Goal: Transaction & Acquisition: Book appointment/travel/reservation

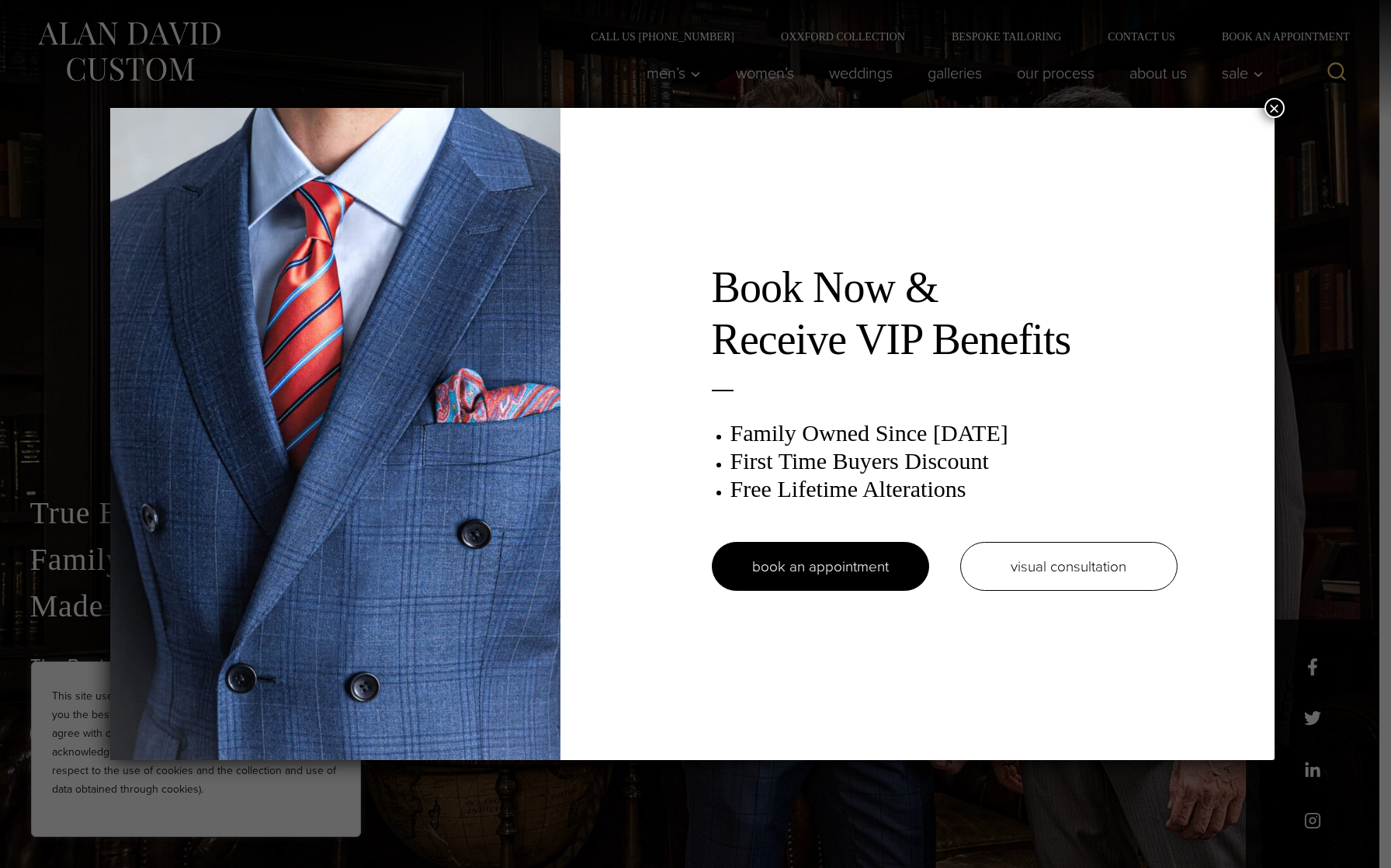
click at [675, 70] on div "Book Now & Receive VIP Benefits Family Owned Since [DATE] First Time Buyers Dis…" at bounding box center [695, 434] width 1391 height 868
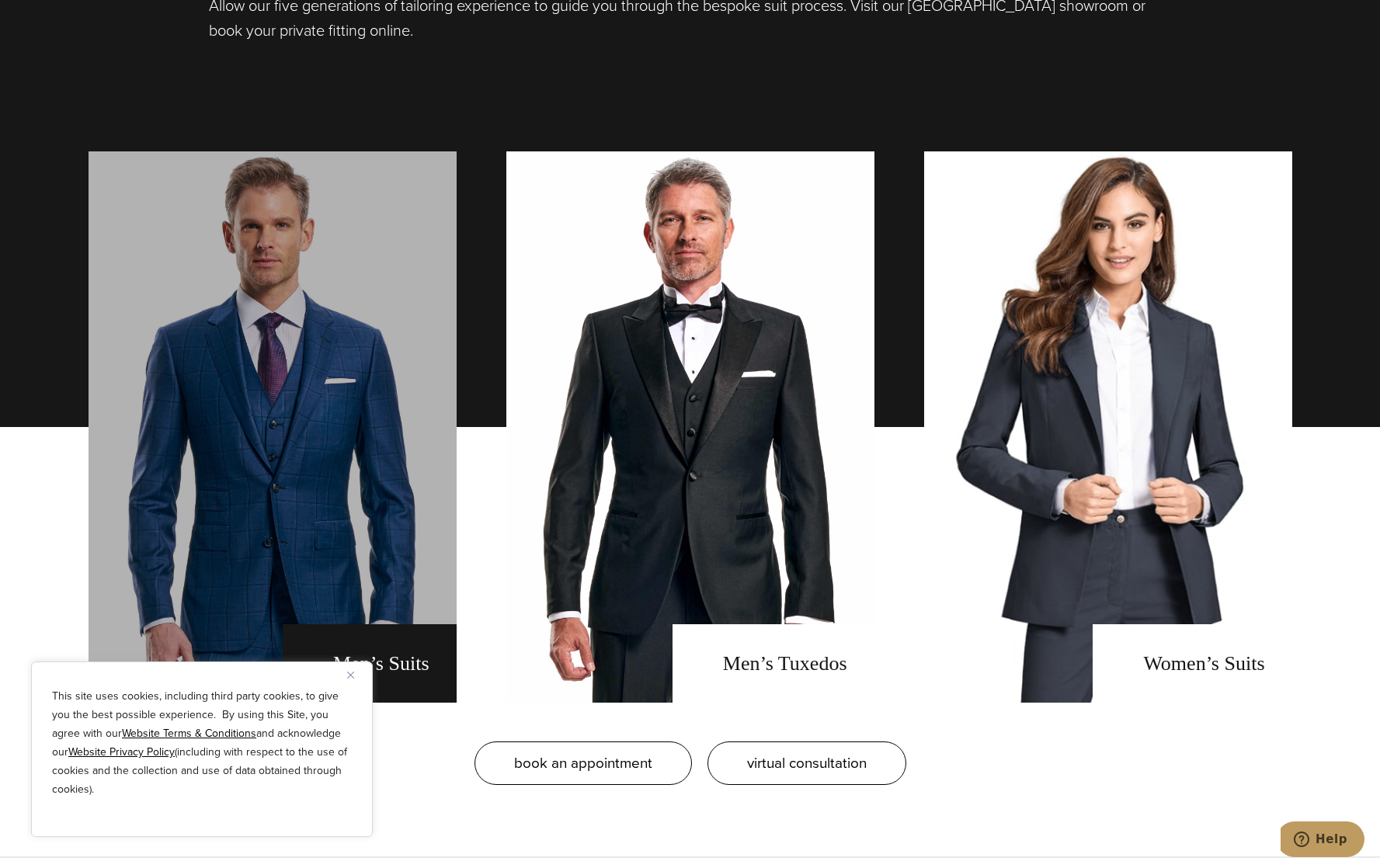
scroll to position [1552, 0]
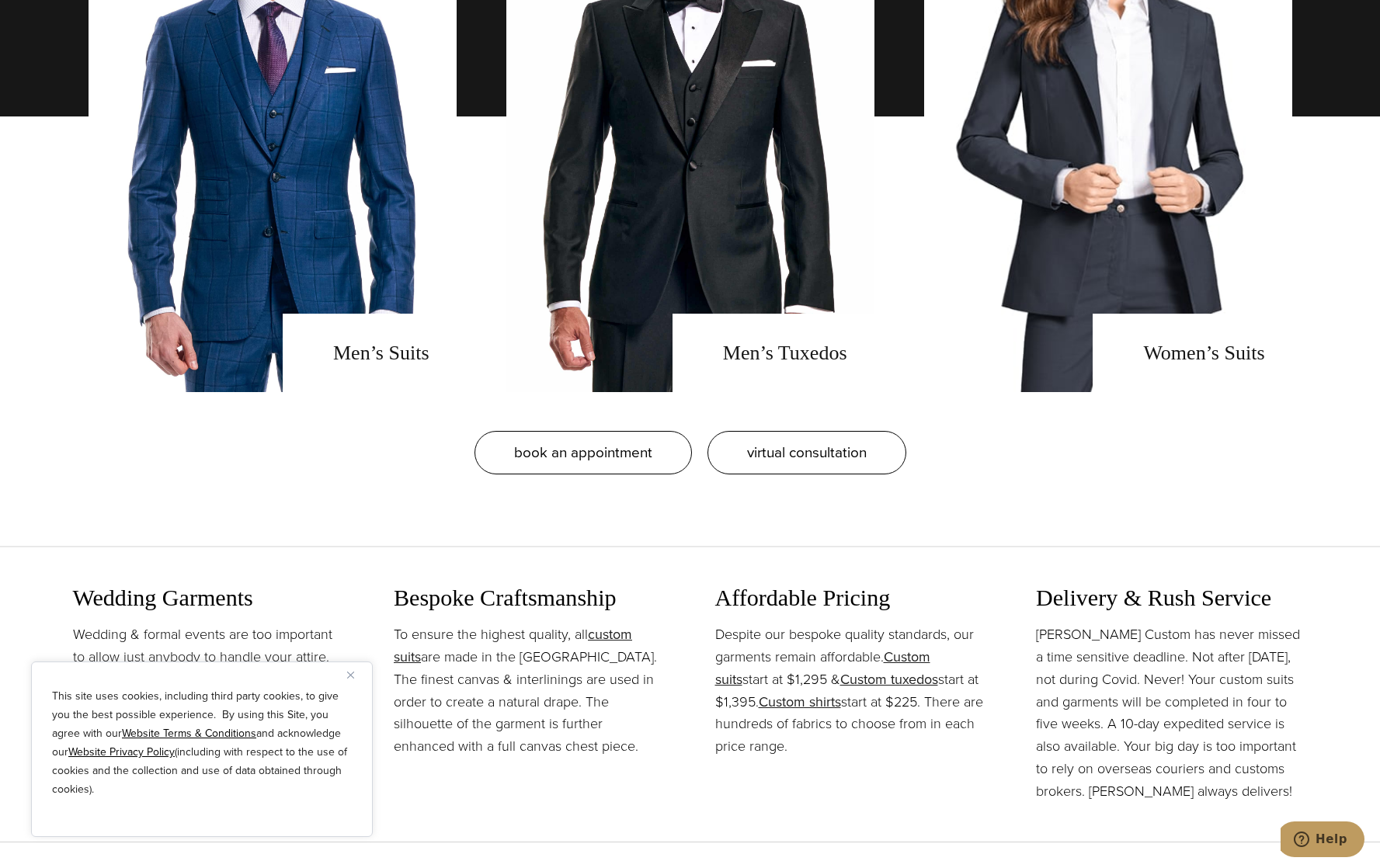
click at [346, 685] on div "This site uses cookies, including third party cookies, to give you the best pos…" at bounding box center [202, 749] width 342 height 176
click at [349, 679] on button "Close" at bounding box center [356, 674] width 18 height 18
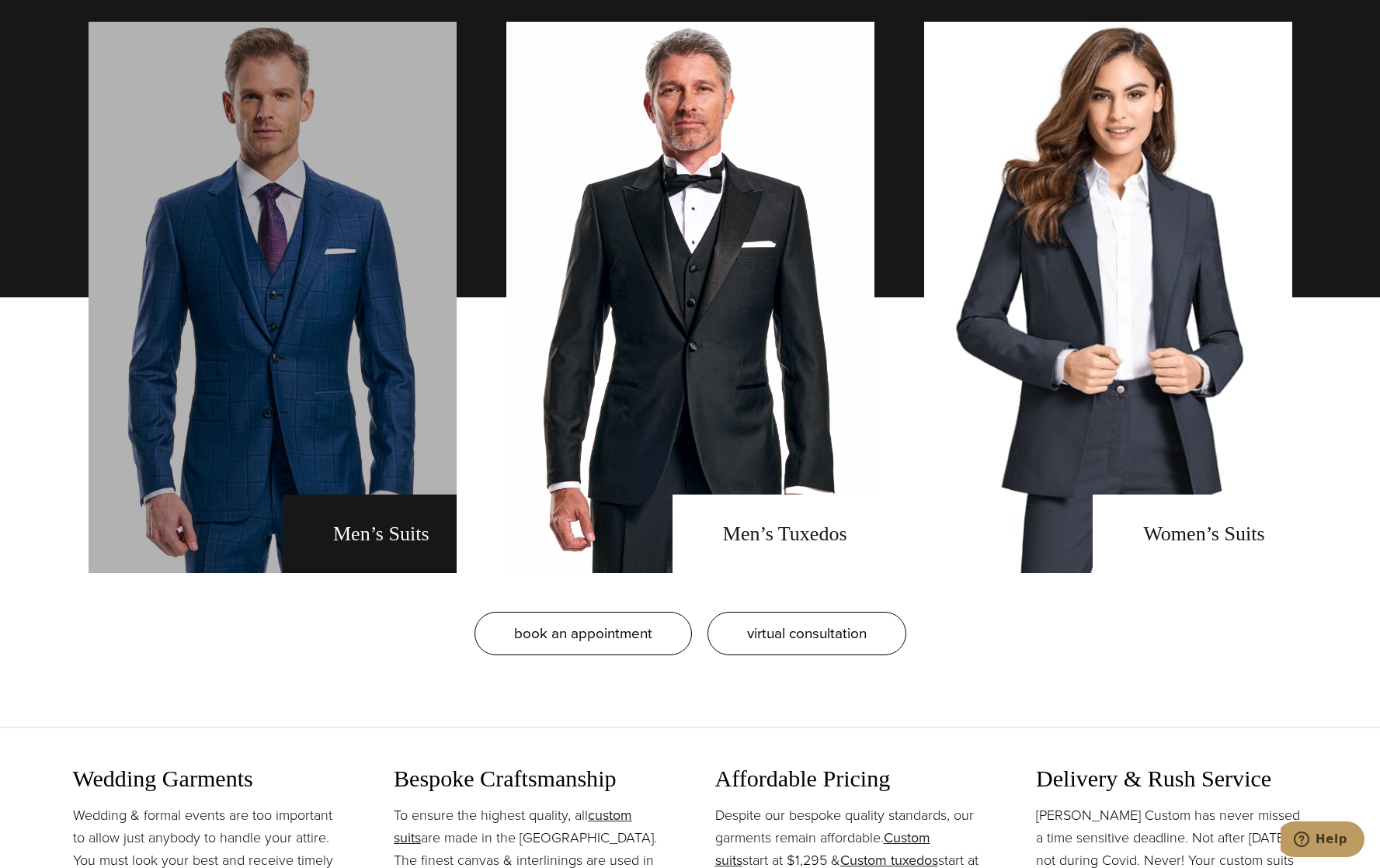
scroll to position [1397, 0]
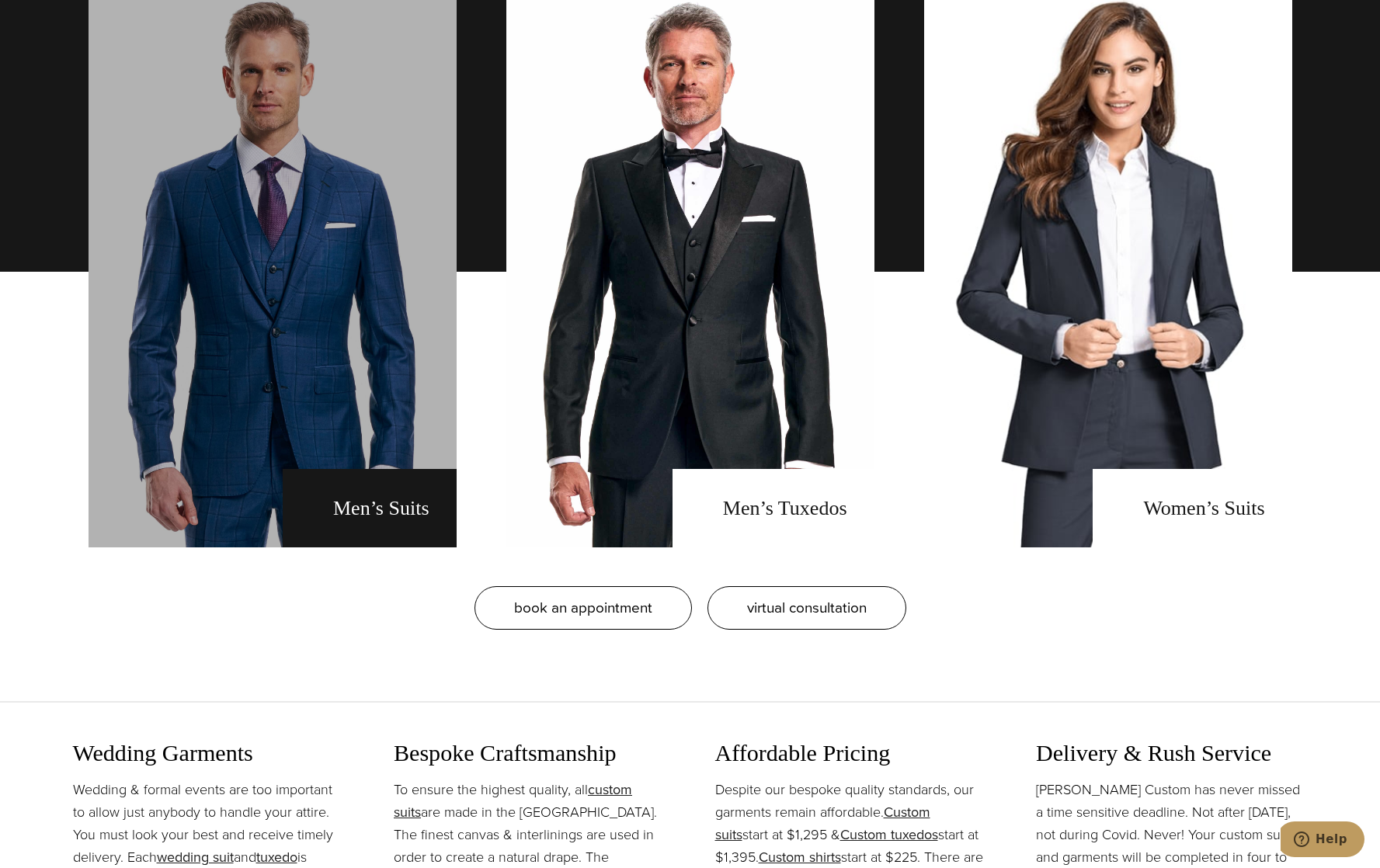
click at [352, 362] on link "men's suits" at bounding box center [272, 271] width 368 height 551
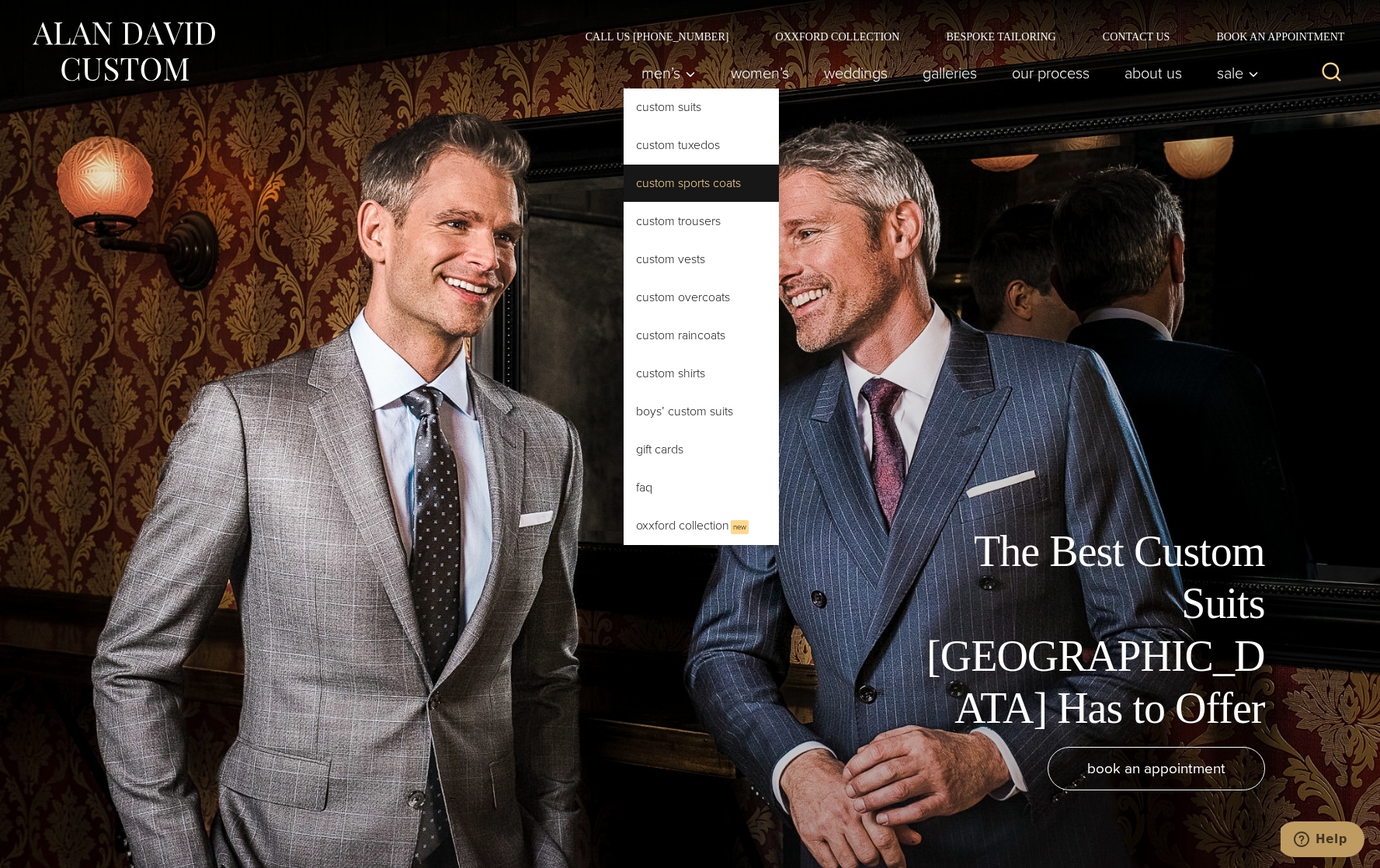
click at [734, 182] on link "Custom Sports Coats" at bounding box center [702, 183] width 156 height 37
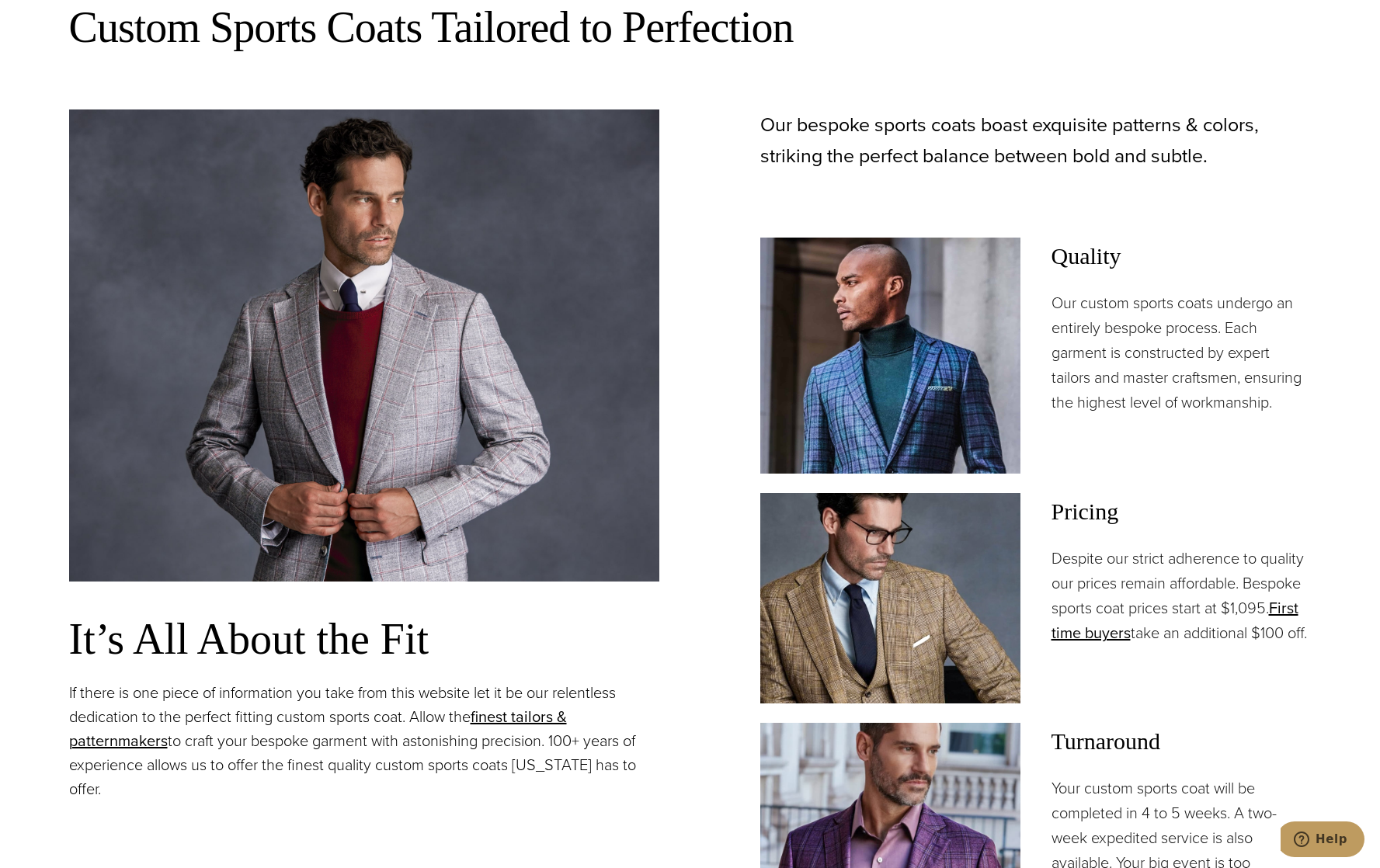
scroll to position [1164, 0]
